Goal: Transaction & Acquisition: Purchase product/service

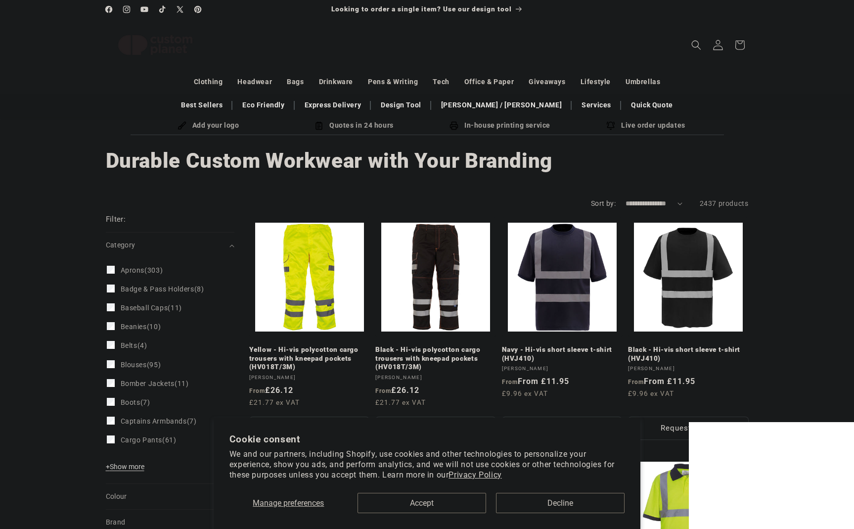
click at [720, 49] on icon at bounding box center [718, 45] width 10 height 10
click at [714, 47] on icon at bounding box center [717, 45] width 9 height 10
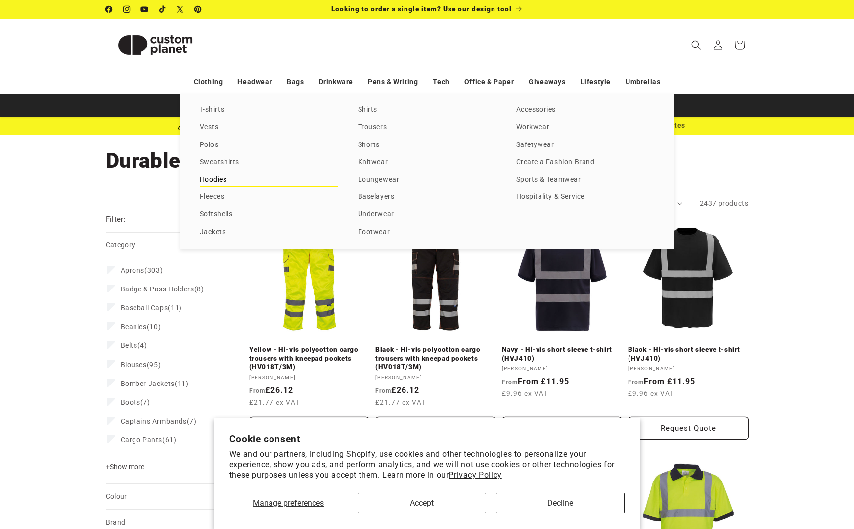
click at [212, 179] on link "Hoodies" at bounding box center [269, 179] width 138 height 13
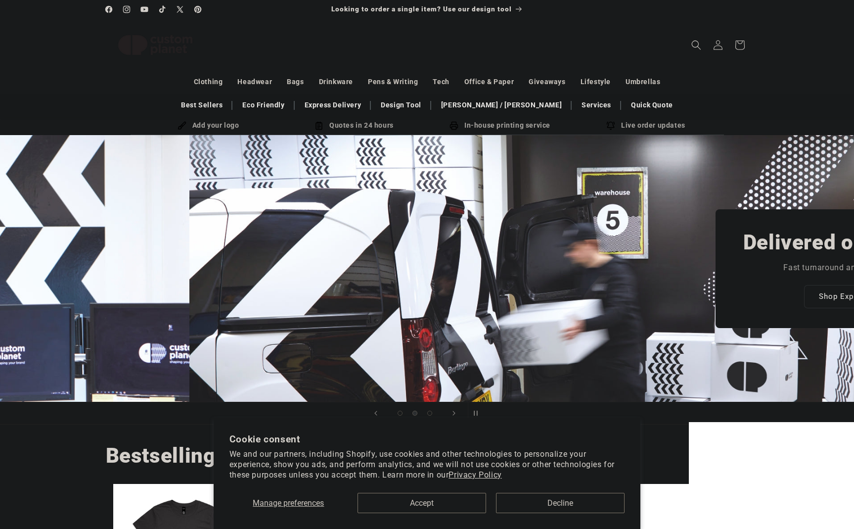
scroll to position [0, 854]
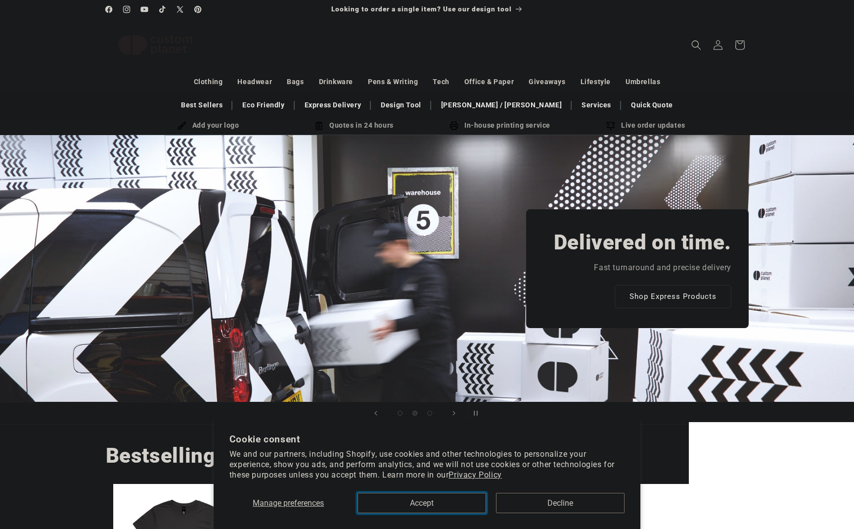
click at [424, 500] on button "Accept" at bounding box center [422, 503] width 129 height 20
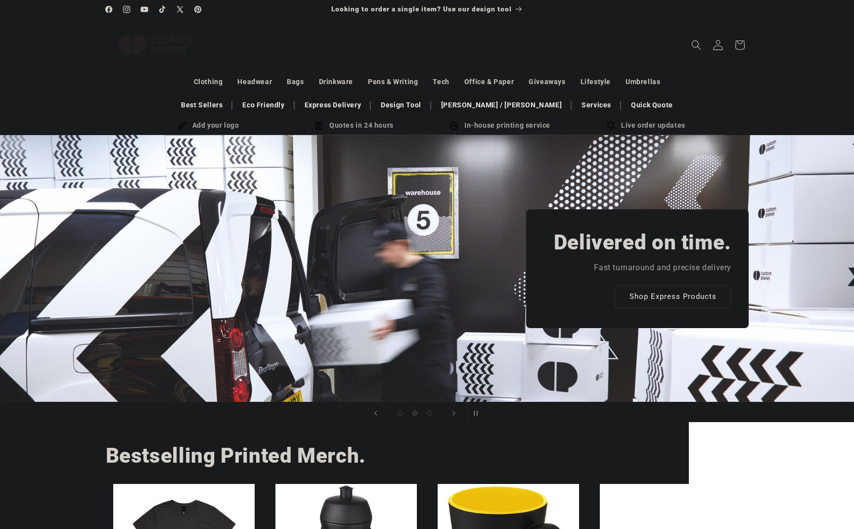
click at [715, 46] on icon at bounding box center [717, 45] width 9 height 10
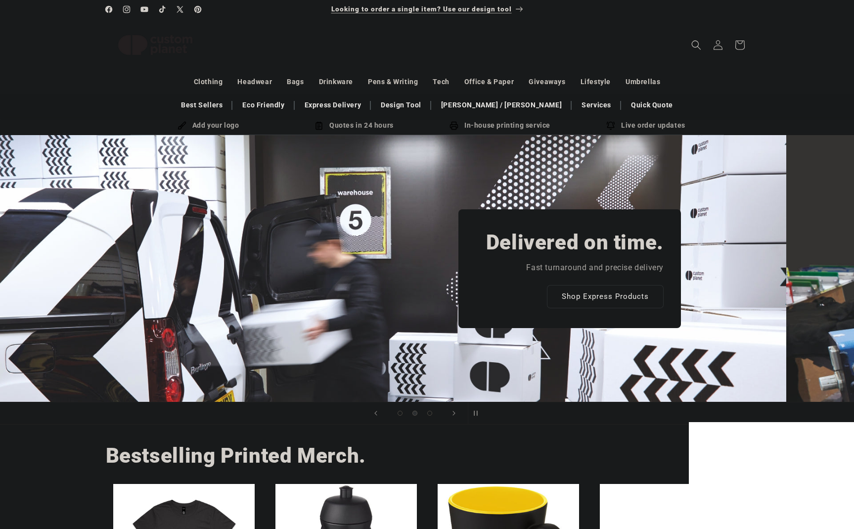
scroll to position [0, 452]
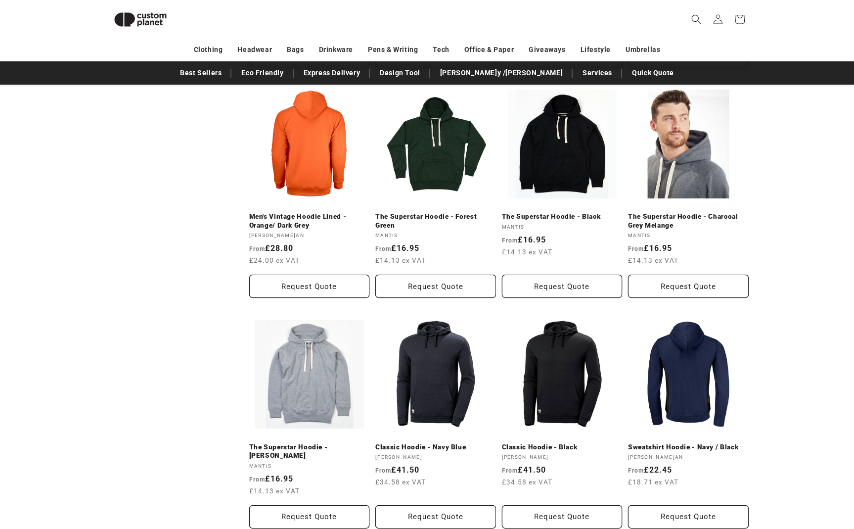
scroll to position [630, 0]
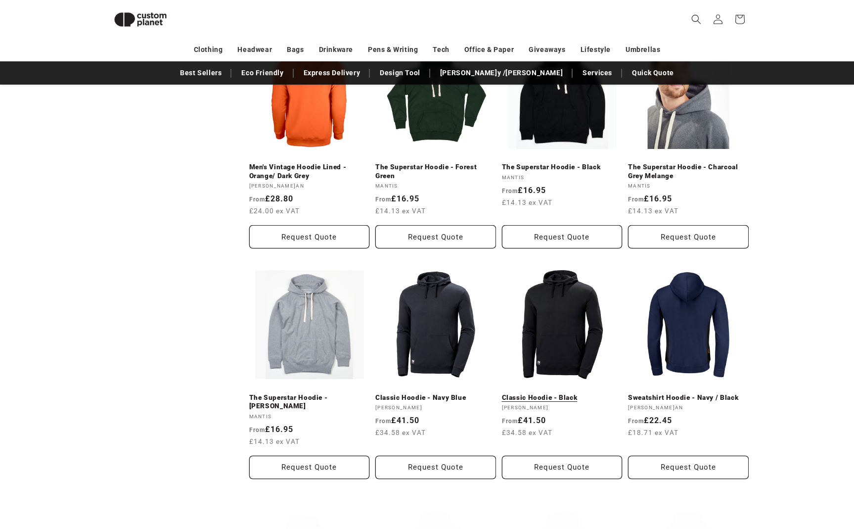
click at [553, 393] on link "Classic Hoodie - Black" at bounding box center [562, 397] width 121 height 9
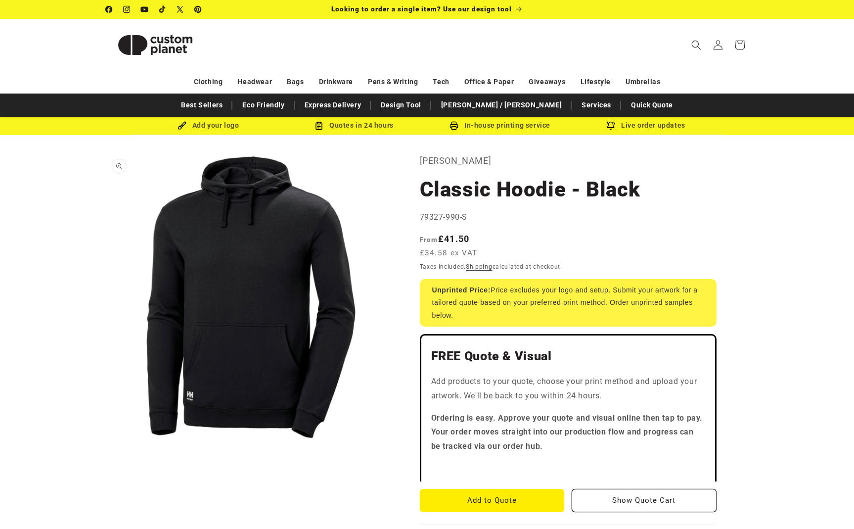
click at [106, 442] on button "Open media 1 in modal" at bounding box center [106, 442] width 0 height 0
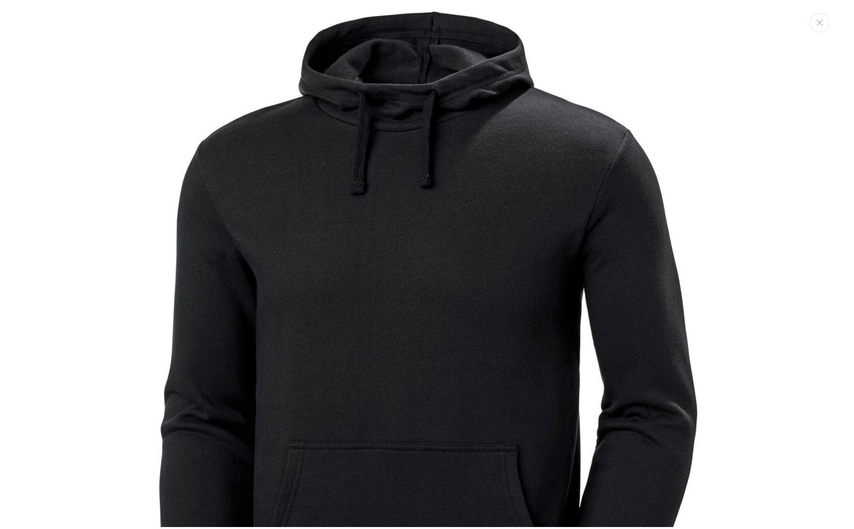
scroll to position [208, 0]
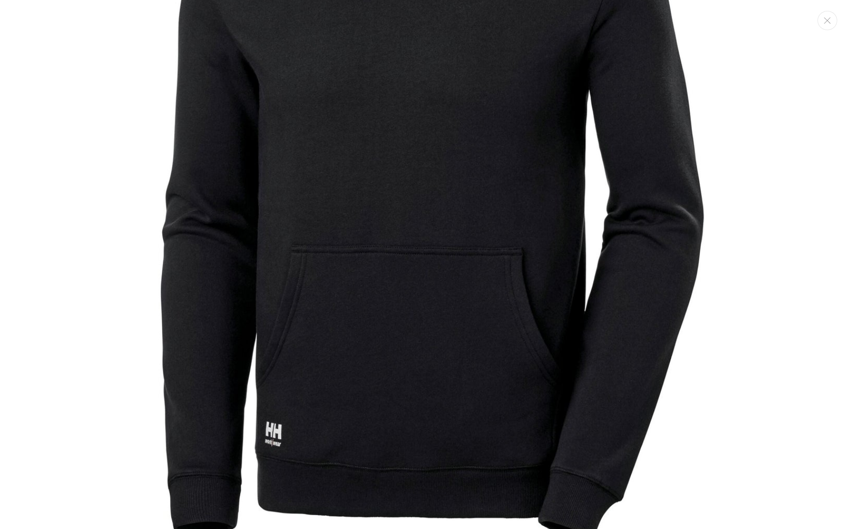
click at [778, 262] on img "Media gallery" at bounding box center [430, 178] width 753 height 753
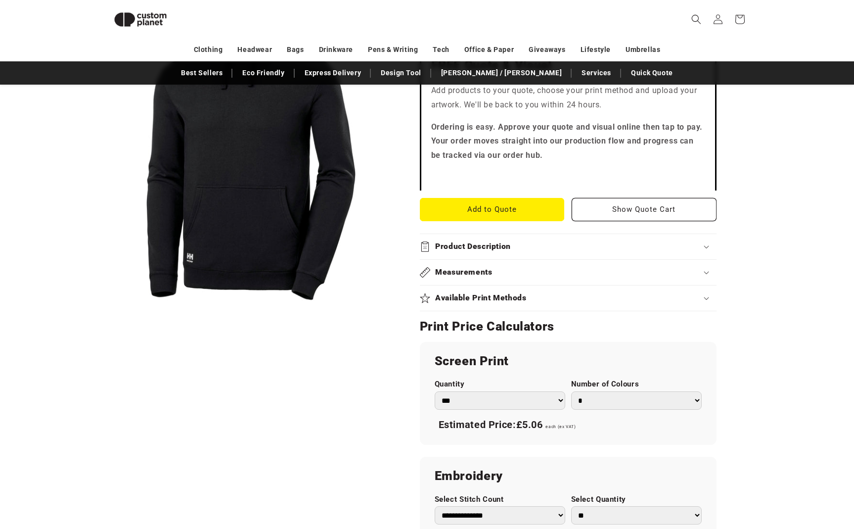
scroll to position [283, 0]
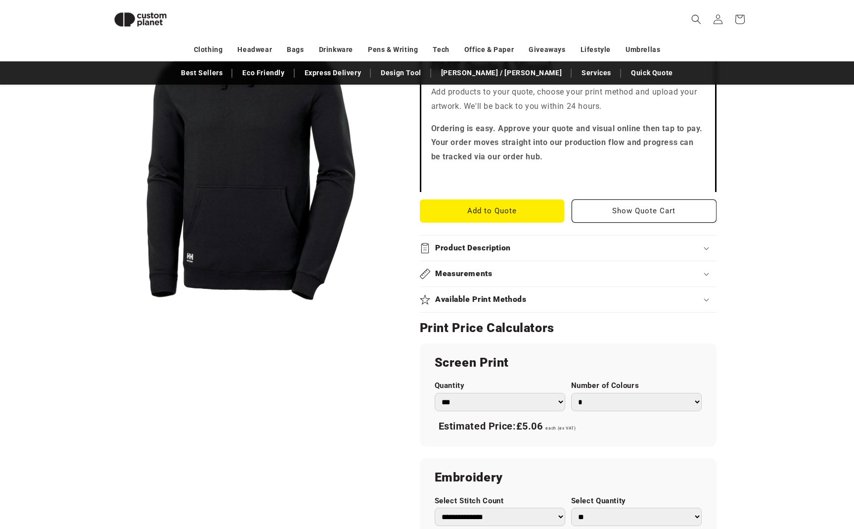
click at [495, 301] on h2 "Available Print Methods" at bounding box center [481, 299] width 92 height 10
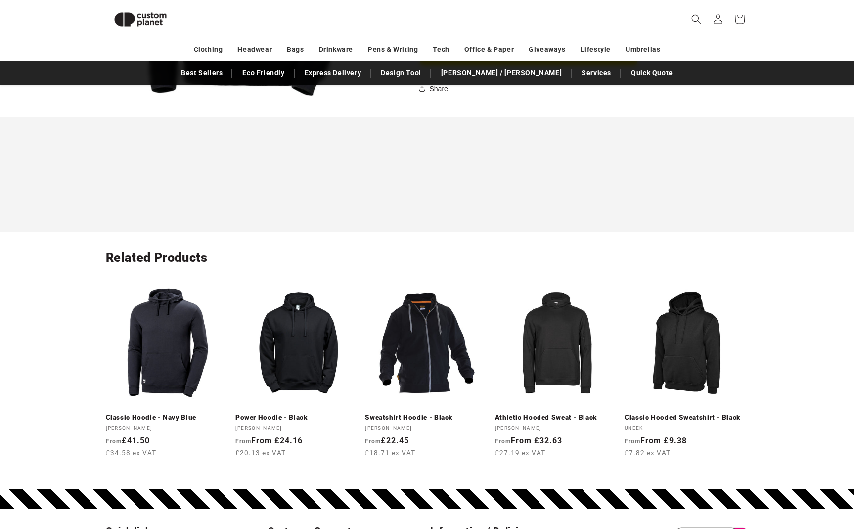
scroll to position [976, 0]
